Goal: Task Accomplishment & Management: Complete application form

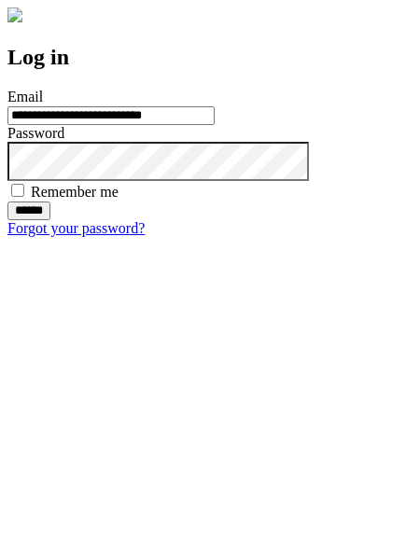
type input "**********"
click at [50, 220] on input "******" at bounding box center [28, 211] width 43 height 19
